Goal: Task Accomplishment & Management: Use online tool/utility

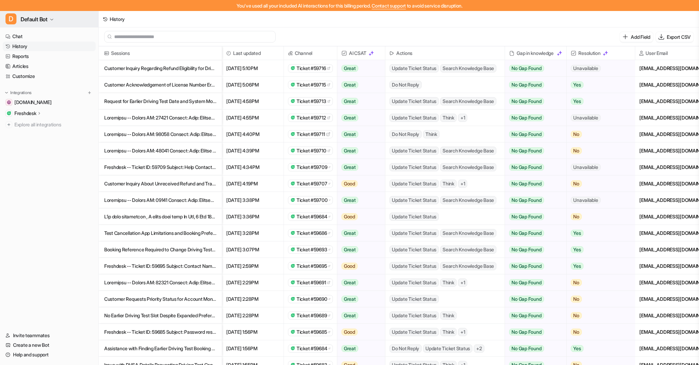
scroll to position [0, 3]
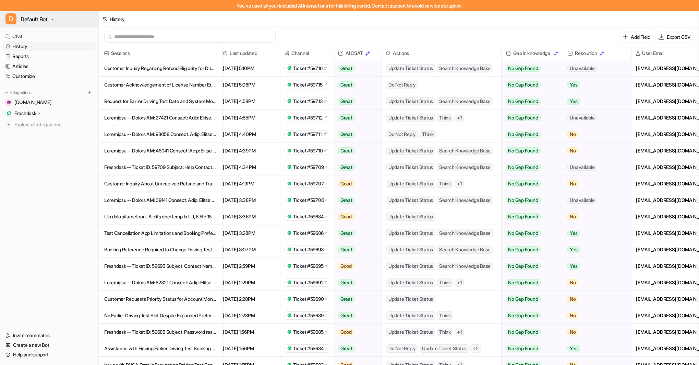
click at [51, 17] on button "D Default Bot" at bounding box center [49, 19] width 98 height 16
click at [46, 37] on div "C Chat Bubble Bot" at bounding box center [31, 37] width 42 height 7
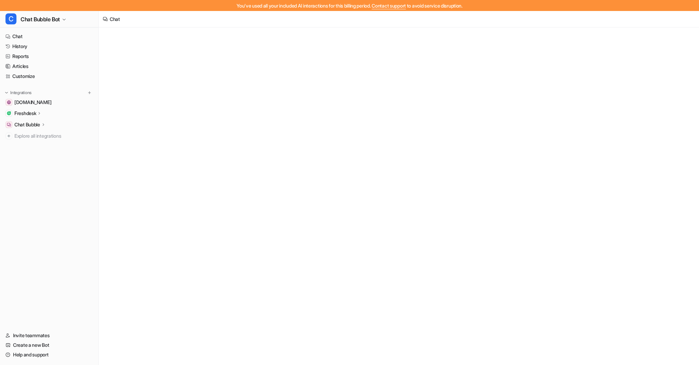
click at [31, 46] on link "History" at bounding box center [49, 46] width 93 height 10
click at [20, 45] on link "History" at bounding box center [49, 46] width 93 height 10
click at [19, 46] on link "History" at bounding box center [49, 46] width 93 height 10
click at [22, 56] on link "Reports" at bounding box center [49, 56] width 93 height 10
click at [23, 47] on link "History" at bounding box center [49, 46] width 93 height 10
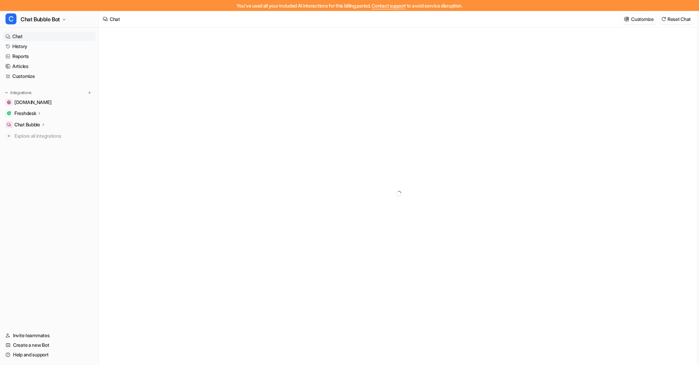
type textarea "**********"
click at [18, 45] on link "History" at bounding box center [49, 46] width 93 height 10
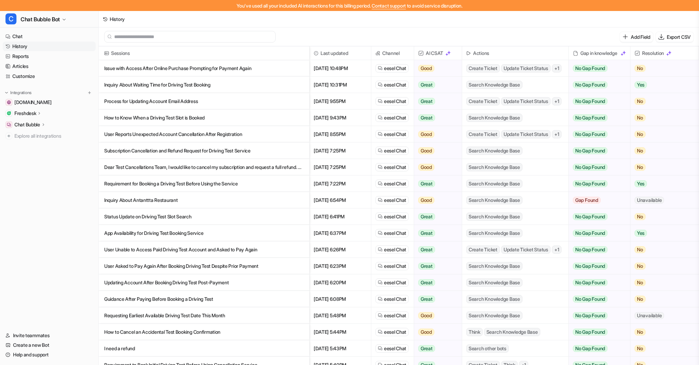
click at [201, 152] on p "Subscription Cancellation and Refund Request for Driving Test Service" at bounding box center [204, 150] width 200 height 16
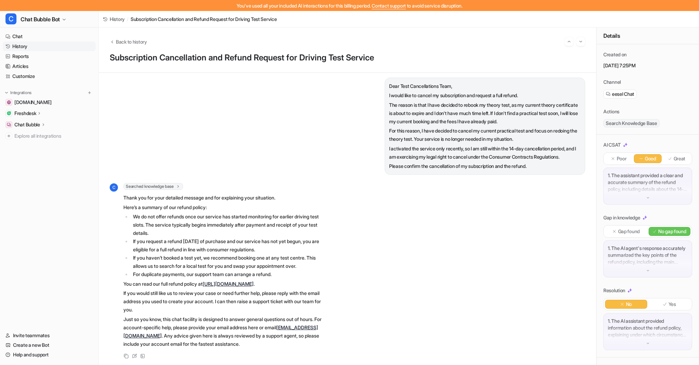
scroll to position [6, 0]
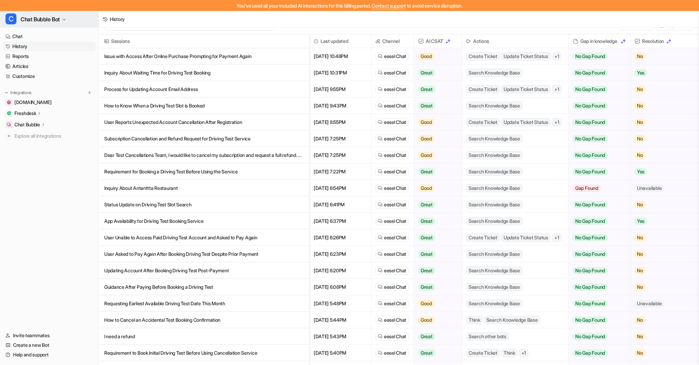
click at [63, 19] on icon "button" at bounding box center [64, 19] width 4 height 4
click at [40, 49] on div "D Default Bot" at bounding box center [26, 48] width 32 height 7
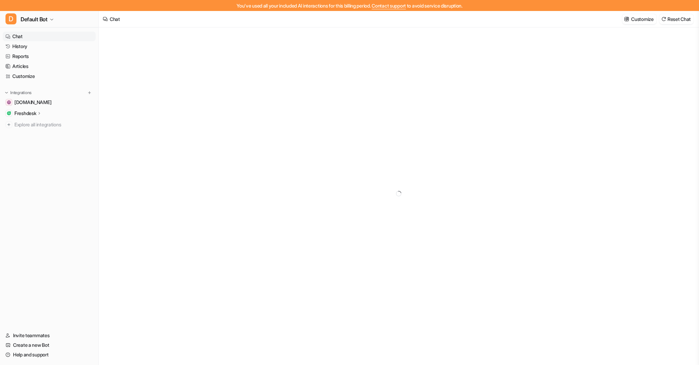
type textarea "**********"
